Goal: Navigation & Orientation: Find specific page/section

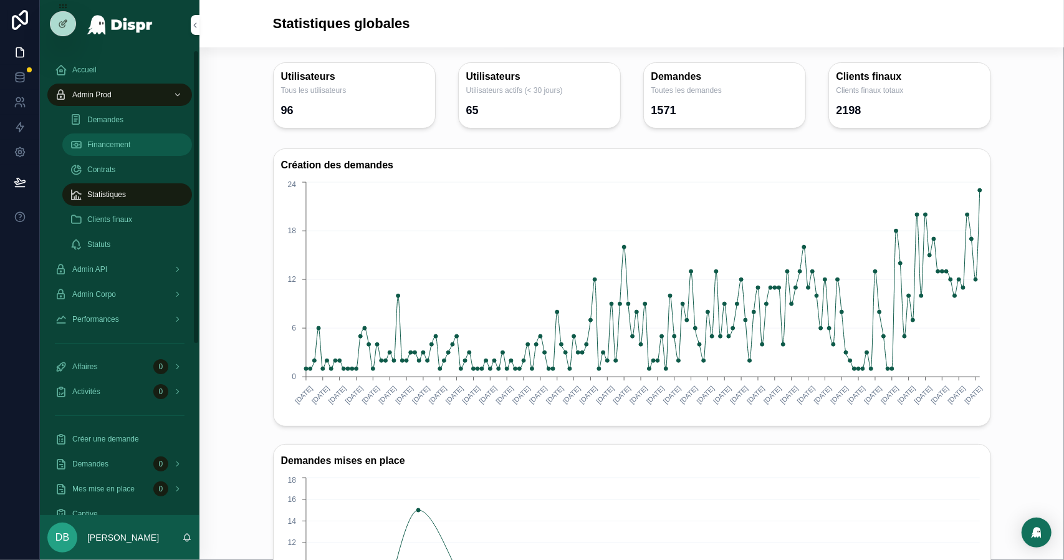
drag, startPoint x: 0, startPoint y: 0, endPoint x: 112, endPoint y: 148, distance: 185.6
click at [112, 145] on span "Financement" at bounding box center [108, 145] width 43 height 10
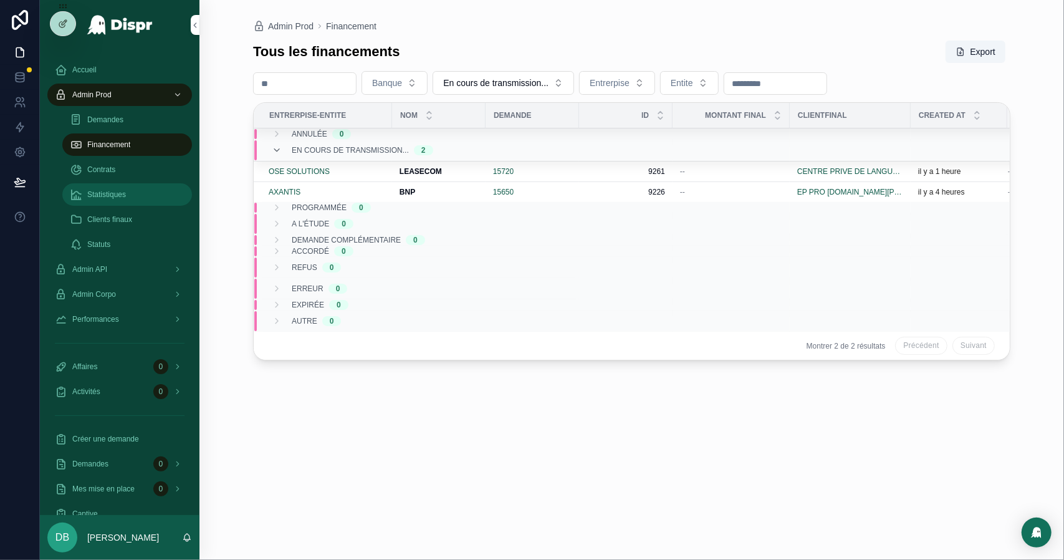
click at [115, 200] on div "Statistiques" at bounding box center [127, 195] width 115 height 20
